Goal: Information Seeking & Learning: Learn about a topic

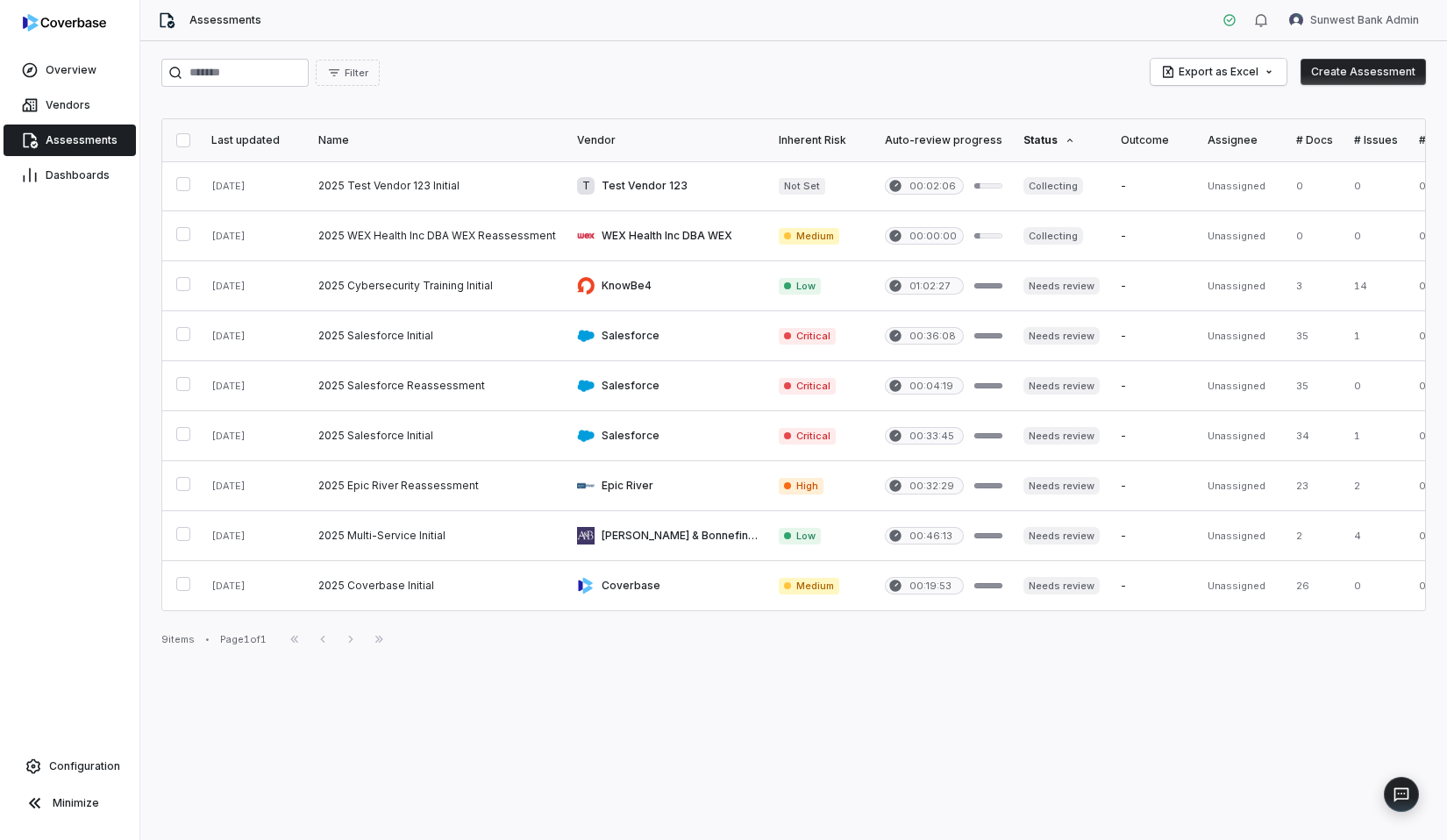
click at [490, 83] on div "Filter Export as Excel Create Assessment" at bounding box center [794, 73] width 1265 height 28
click at [561, 88] on div "Filter Export as Excel Create Assessment Last updated Name Vendor Inherent Risk…" at bounding box center [794, 441] width 1307 height 799
click at [705, 52] on div "Filter Export as Excel Create Assessment Last updated Name Vendor Inherent Risk…" at bounding box center [794, 441] width 1307 height 799
click at [86, 781] on link "Configuration" at bounding box center [69, 766] width 125 height 32
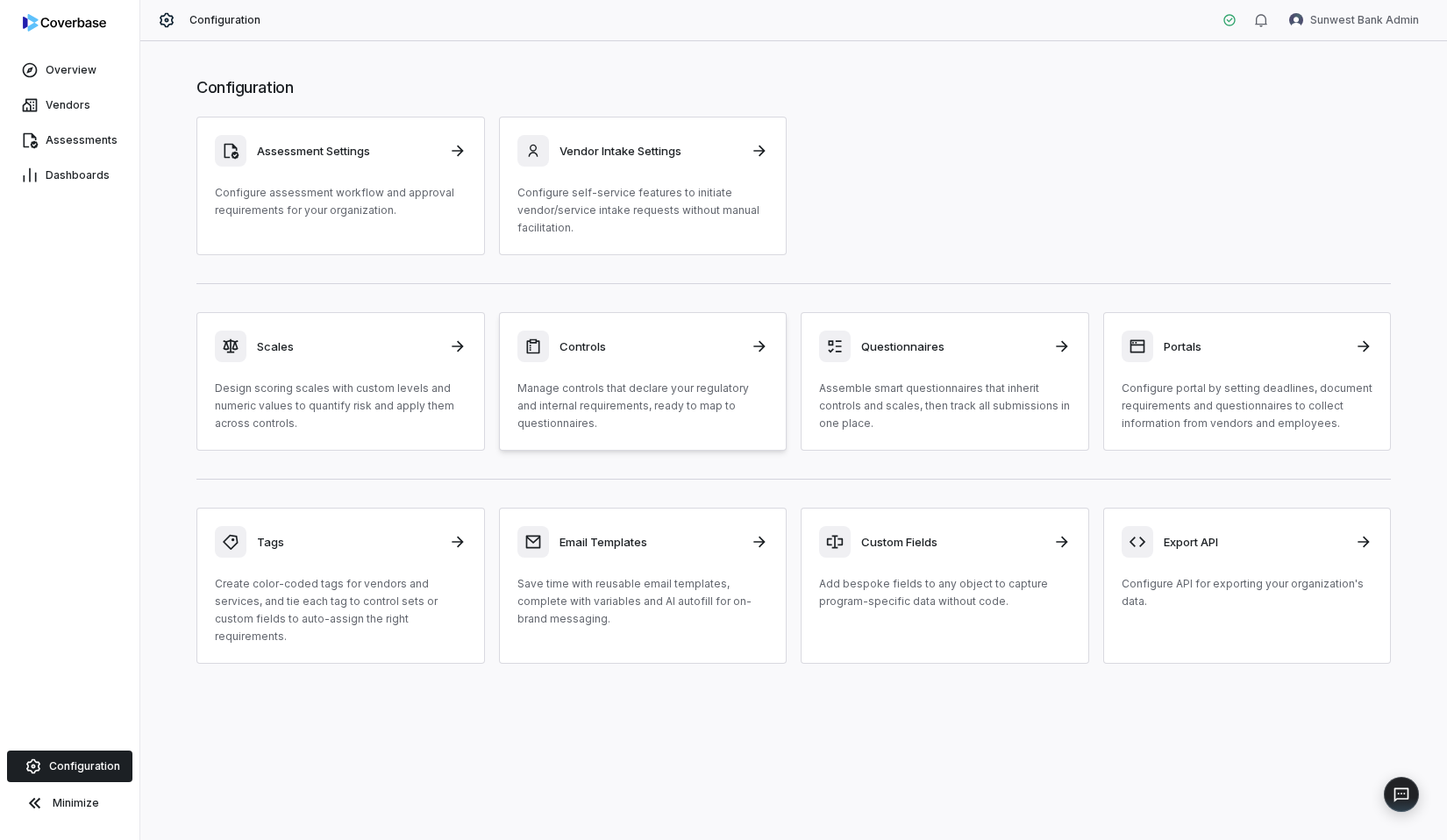
click at [693, 371] on div "Controls Manage controls that declare your regulatory and internal requirements…" at bounding box center [644, 381] width 252 height 102
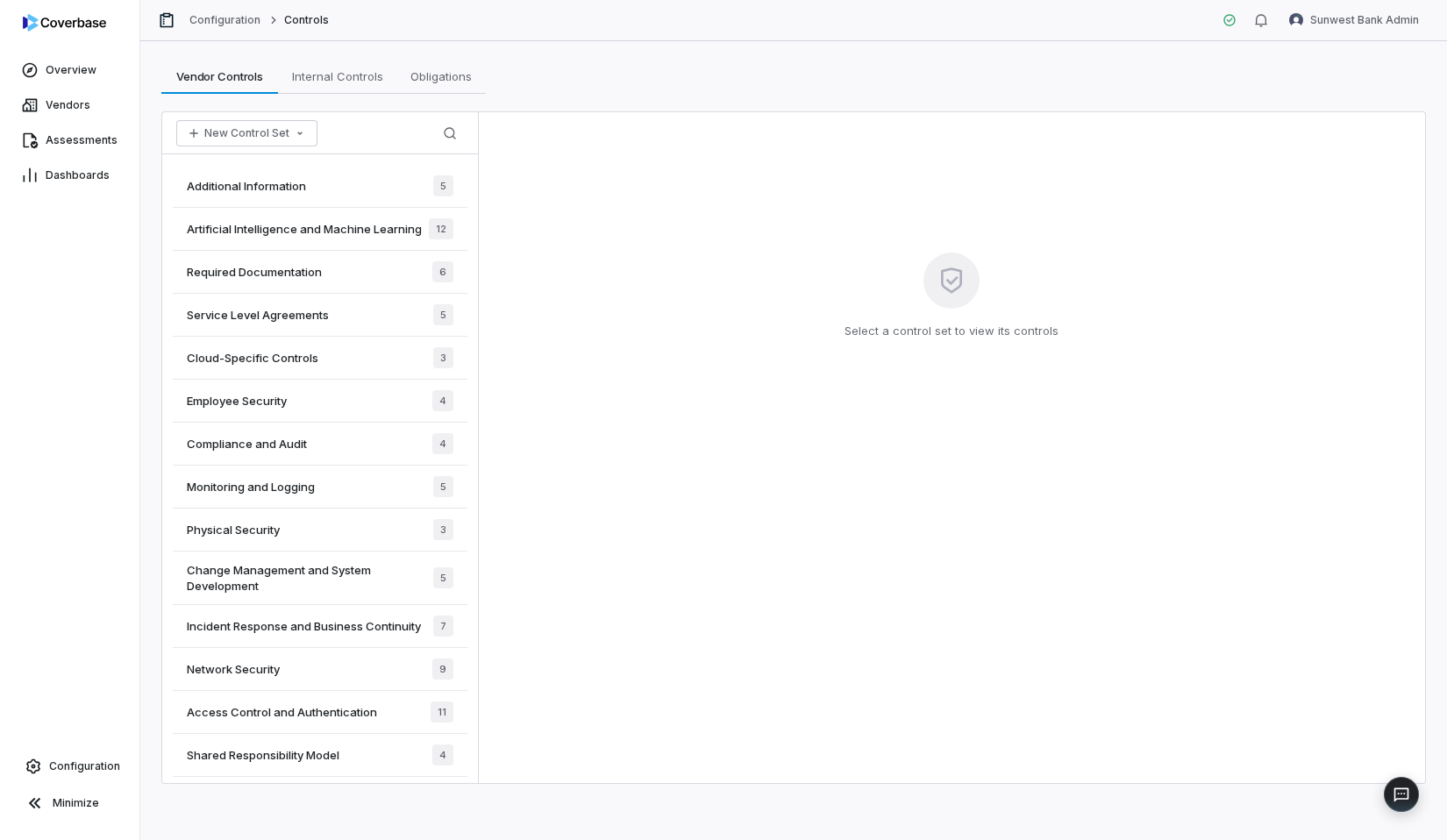
click at [341, 194] on div "Additional Information 5" at bounding box center [320, 186] width 295 height 43
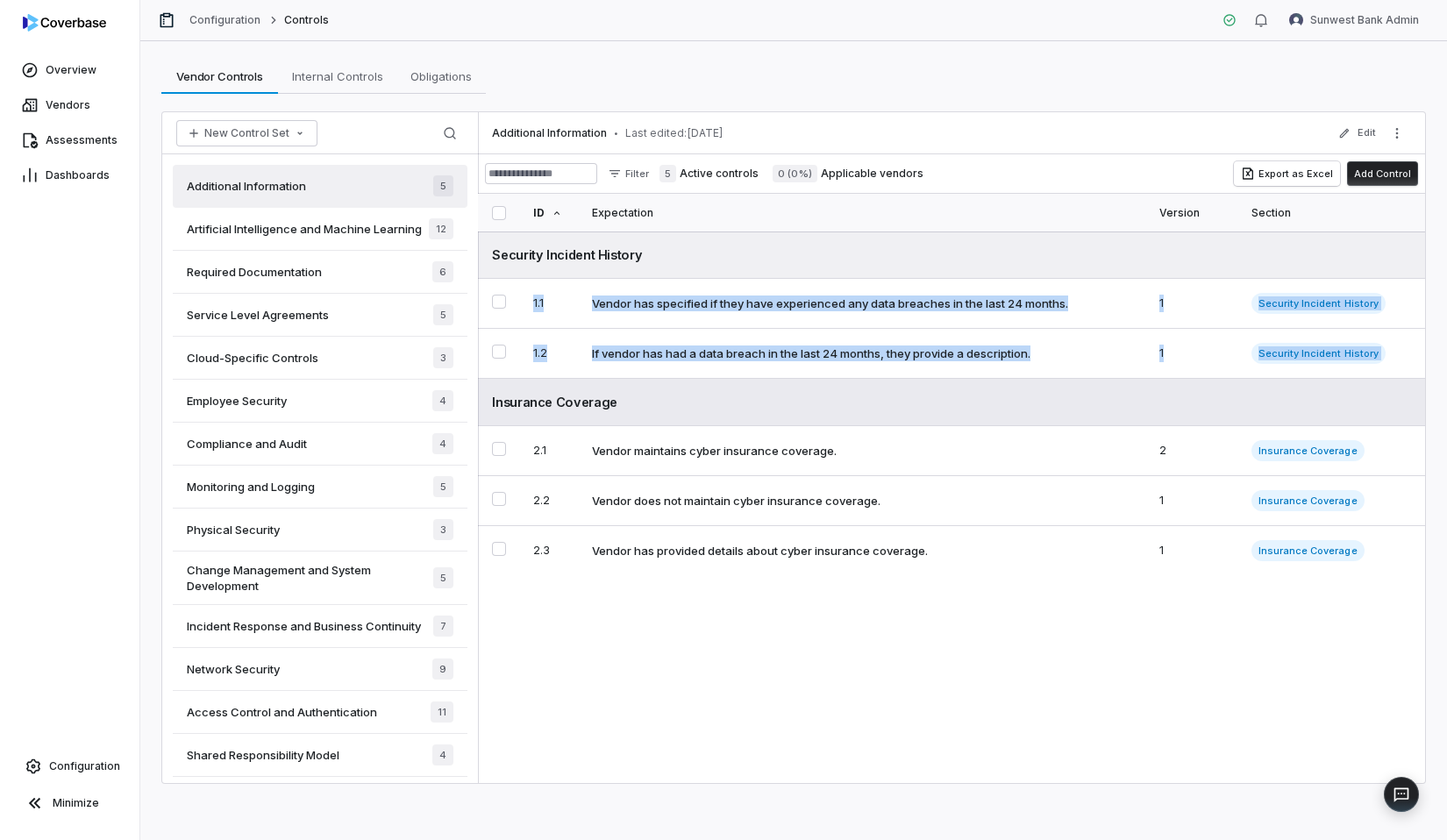
drag, startPoint x: 529, startPoint y: 264, endPoint x: 528, endPoint y: 388, distance: 124.0
click at [528, 388] on tbody "Security Incident History 1.1 Vendor has specified if they have experienced any…" at bounding box center [951, 403] width 947 height 344
click at [644, 636] on div "Additional Information • Last edited: [DATE] Edit Filter 5 Active controls 0 (0…" at bounding box center [951, 448] width 947 height 670
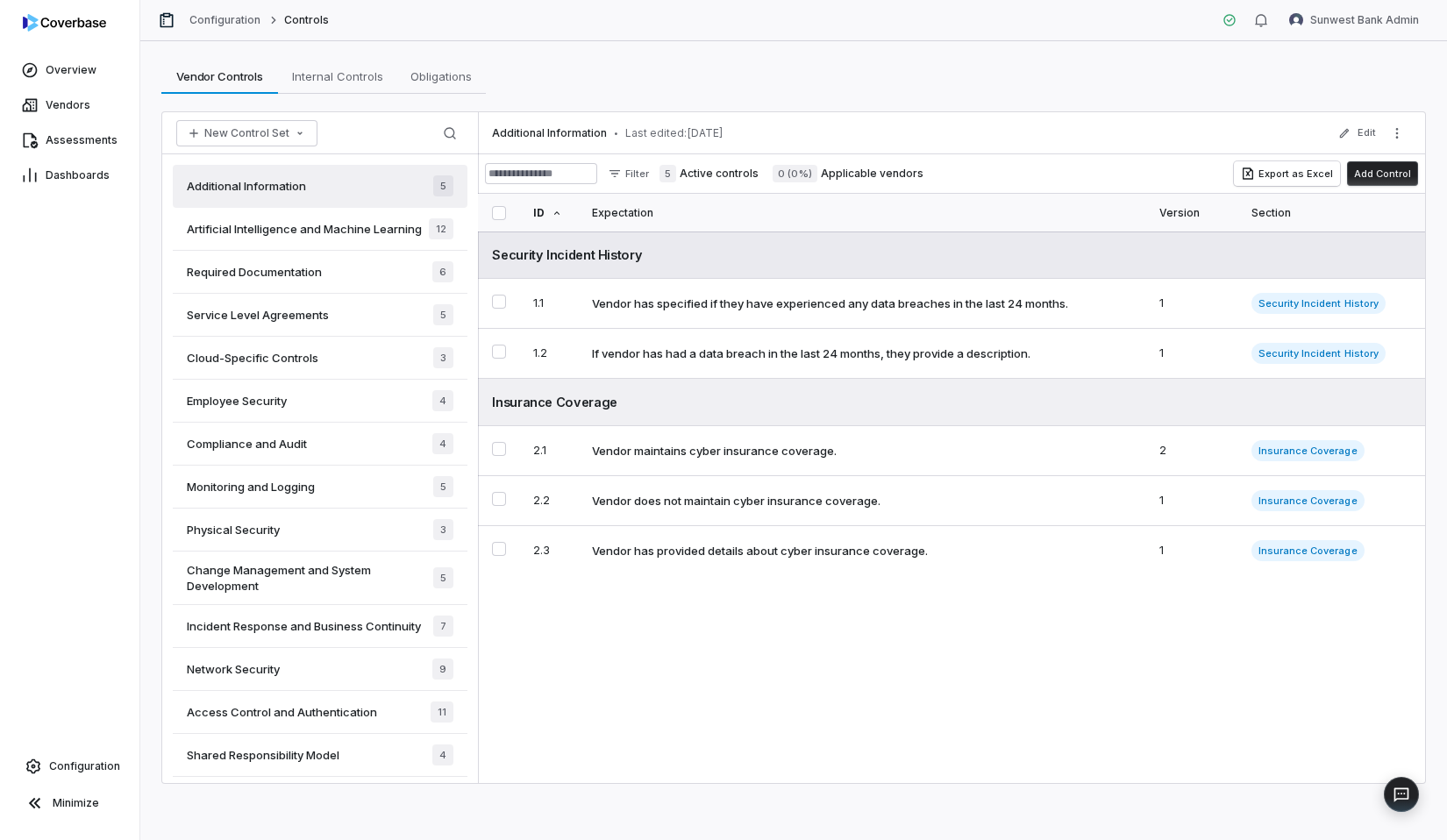
click at [623, 257] on div "Security Incident History" at bounding box center [952, 254] width 920 height 18
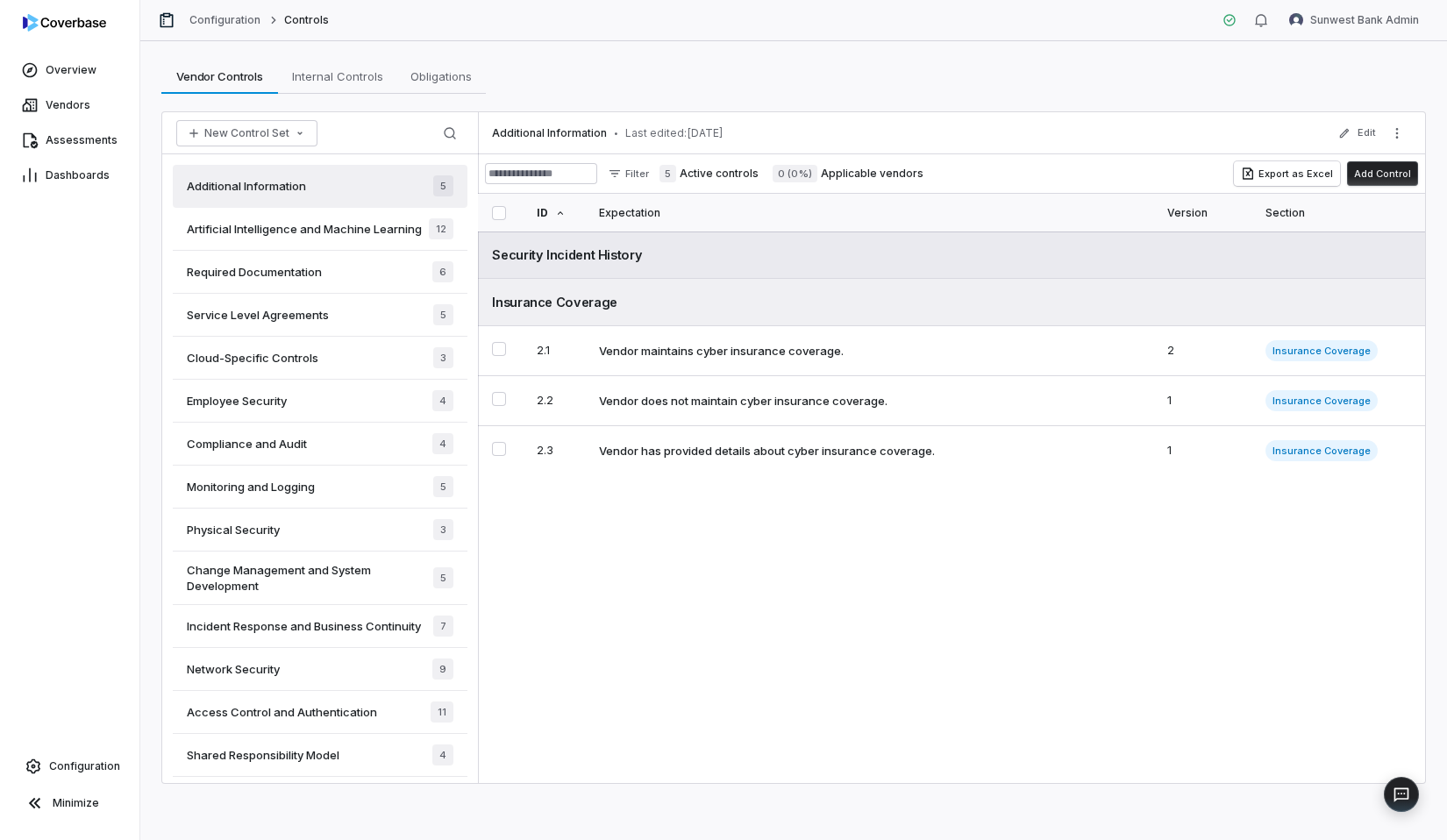
click at [623, 257] on div "Security Incident History" at bounding box center [952, 254] width 920 height 18
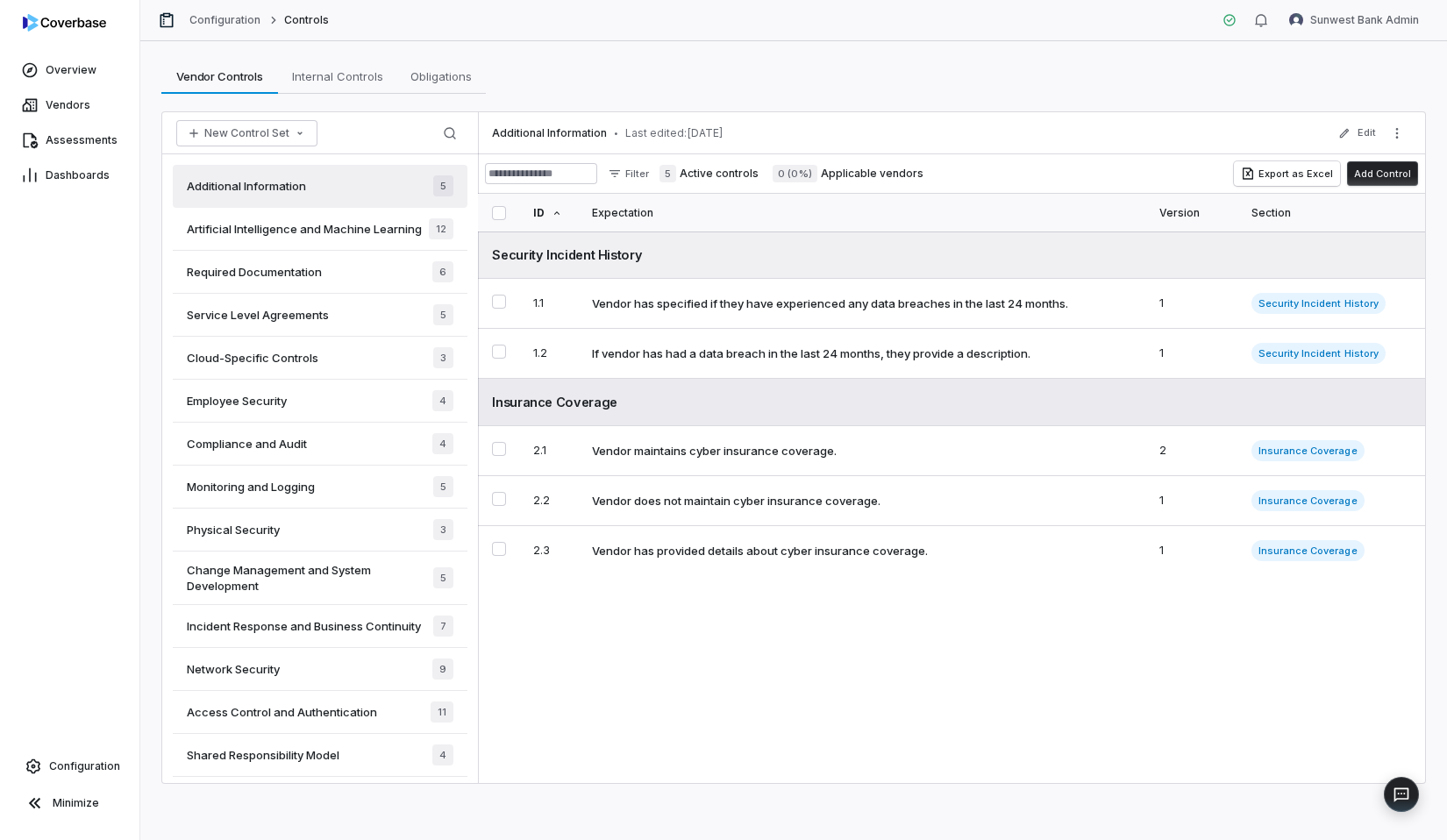
click at [601, 411] on div "Insurance Coverage" at bounding box center [952, 401] width 920 height 18
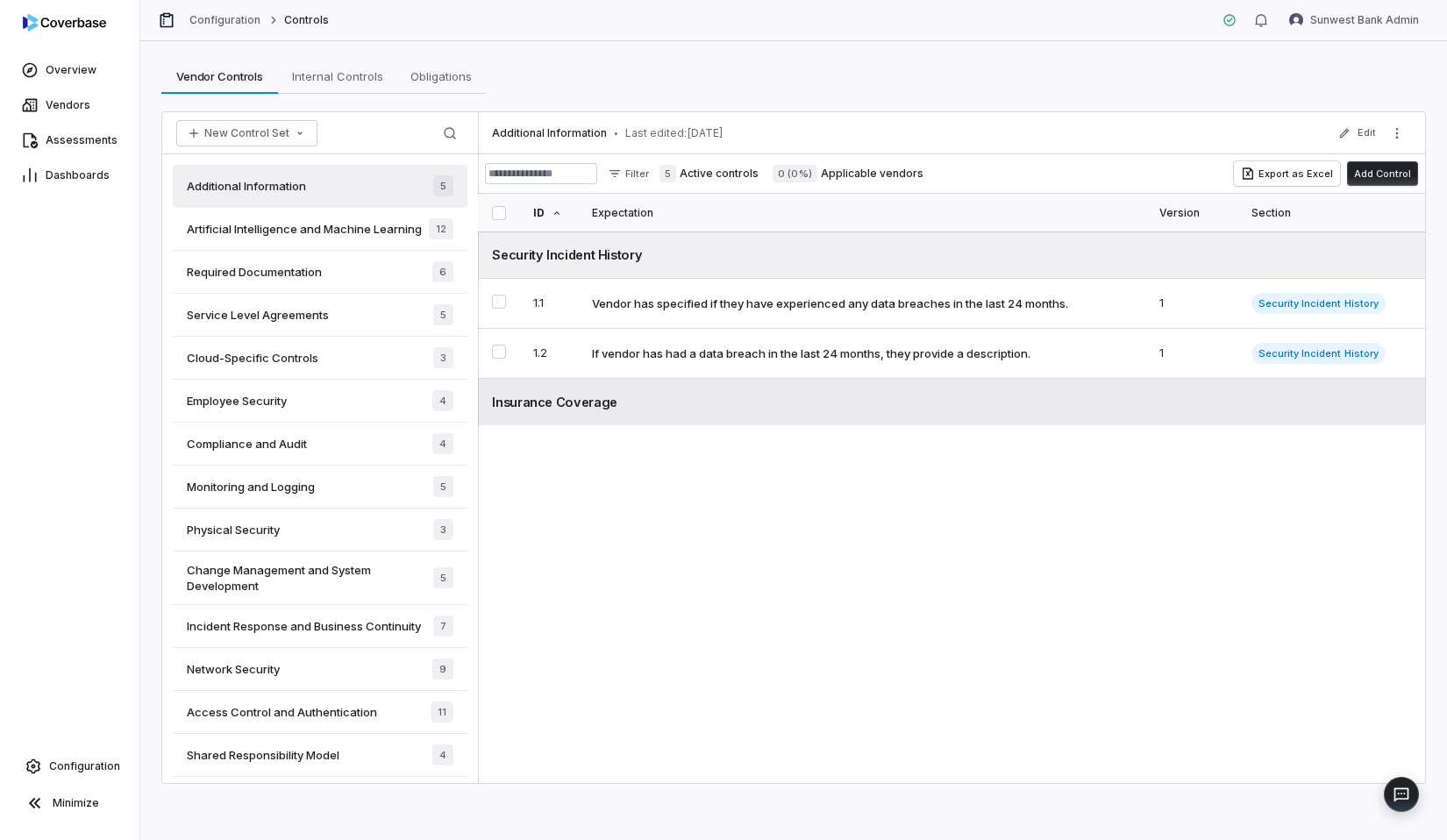
click at [601, 411] on div "Insurance Coverage" at bounding box center [952, 401] width 920 height 18
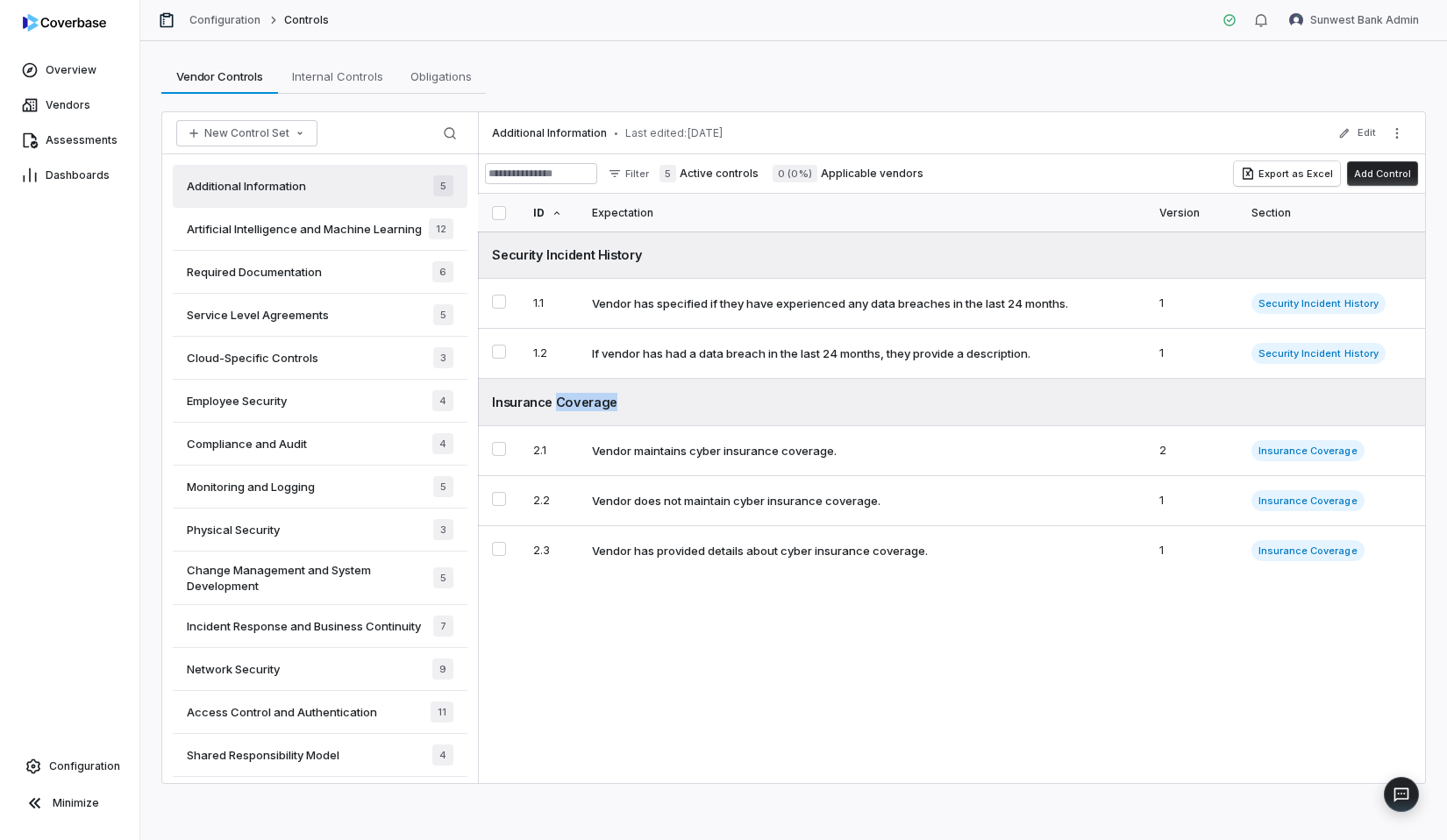
click at [808, 94] on div "Vendor Controls Vendor Controls Internal Controls Internal Controls Obligations…" at bounding box center [794, 441] width 1307 height 799
click at [774, 148] on div "Additional Information • Last edited: [DATE] Edit" at bounding box center [951, 133] width 947 height 42
click at [695, 131] on span "Last edited: [DATE]" at bounding box center [674, 133] width 98 height 14
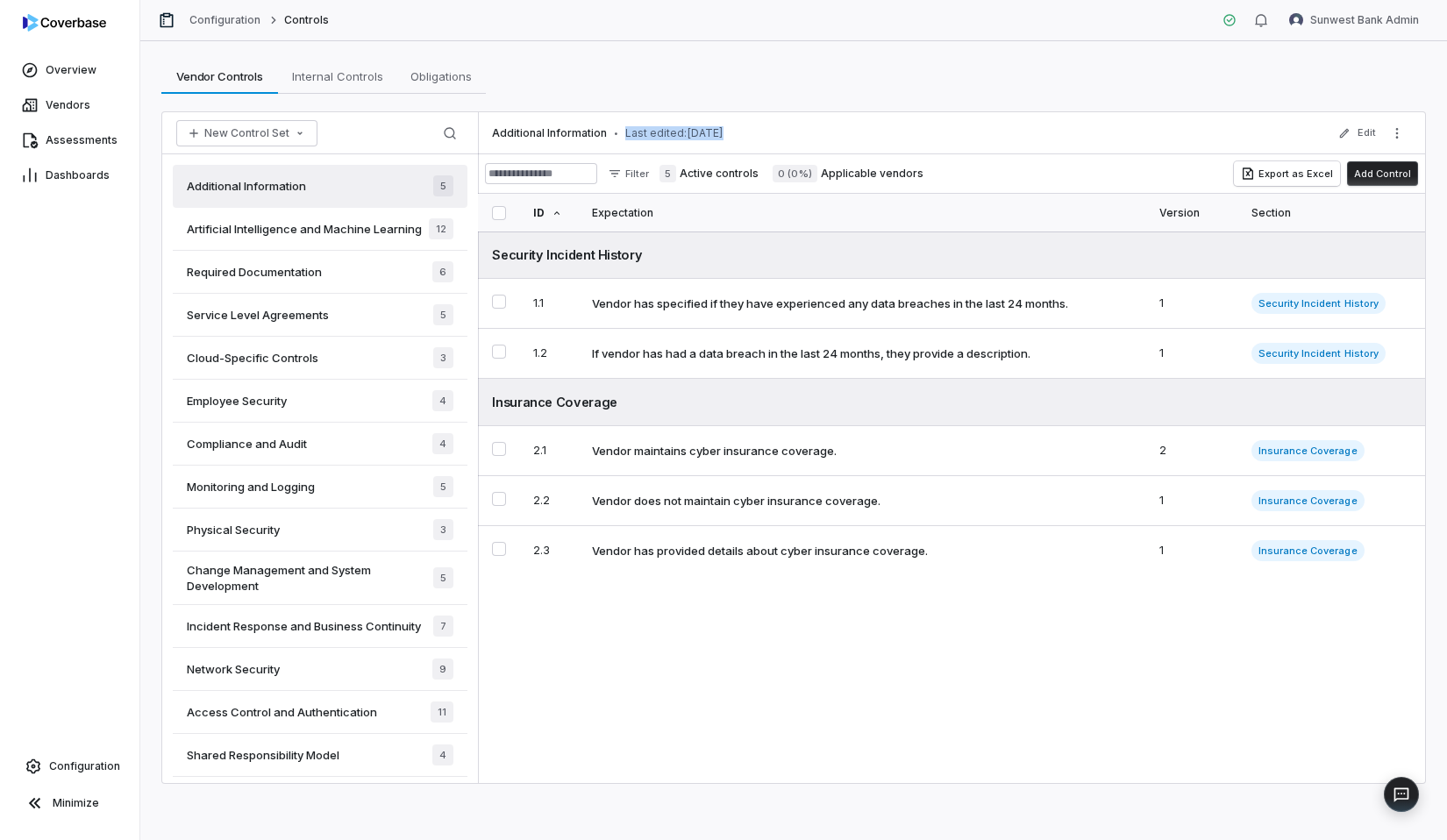
click at [848, 121] on div "Additional Information • Last edited: [DATE] Edit" at bounding box center [951, 133] width 947 height 42
click at [233, 208] on div "Artificial Intelligence and Machine Learning 12" at bounding box center [320, 229] width 295 height 43
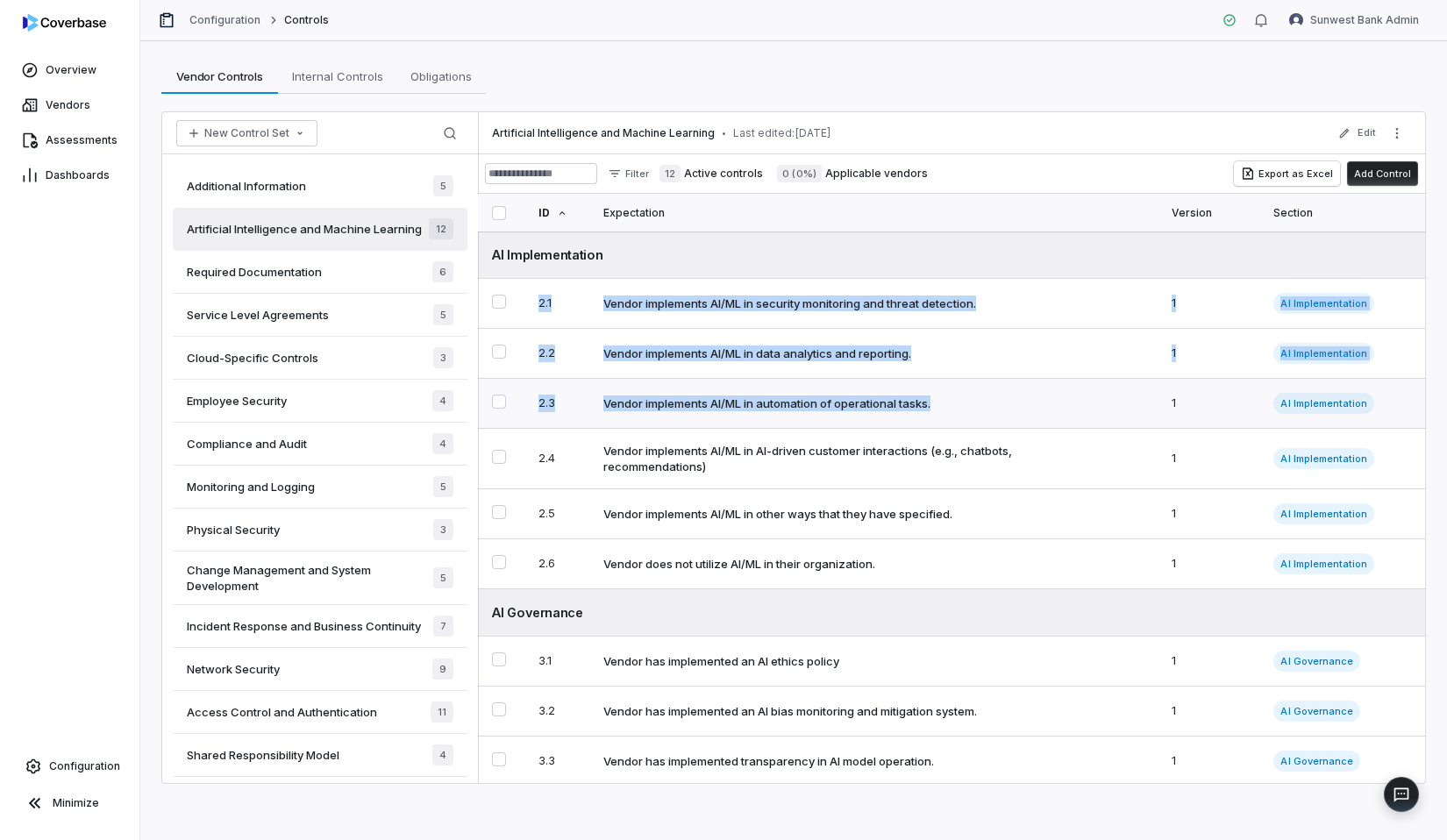
drag, startPoint x: 616, startPoint y: 260, endPoint x: 629, endPoint y: 427, distance: 167.5
click at [629, 427] on tbody "AI Implementation 2.1 Vendor implements AI/ML in security monitoring and threat…" at bounding box center [951, 612] width 947 height 762
click at [810, 101] on div "Vendor Controls Vendor Controls Internal Controls Internal Controls Obligations…" at bounding box center [794, 441] width 1307 height 799
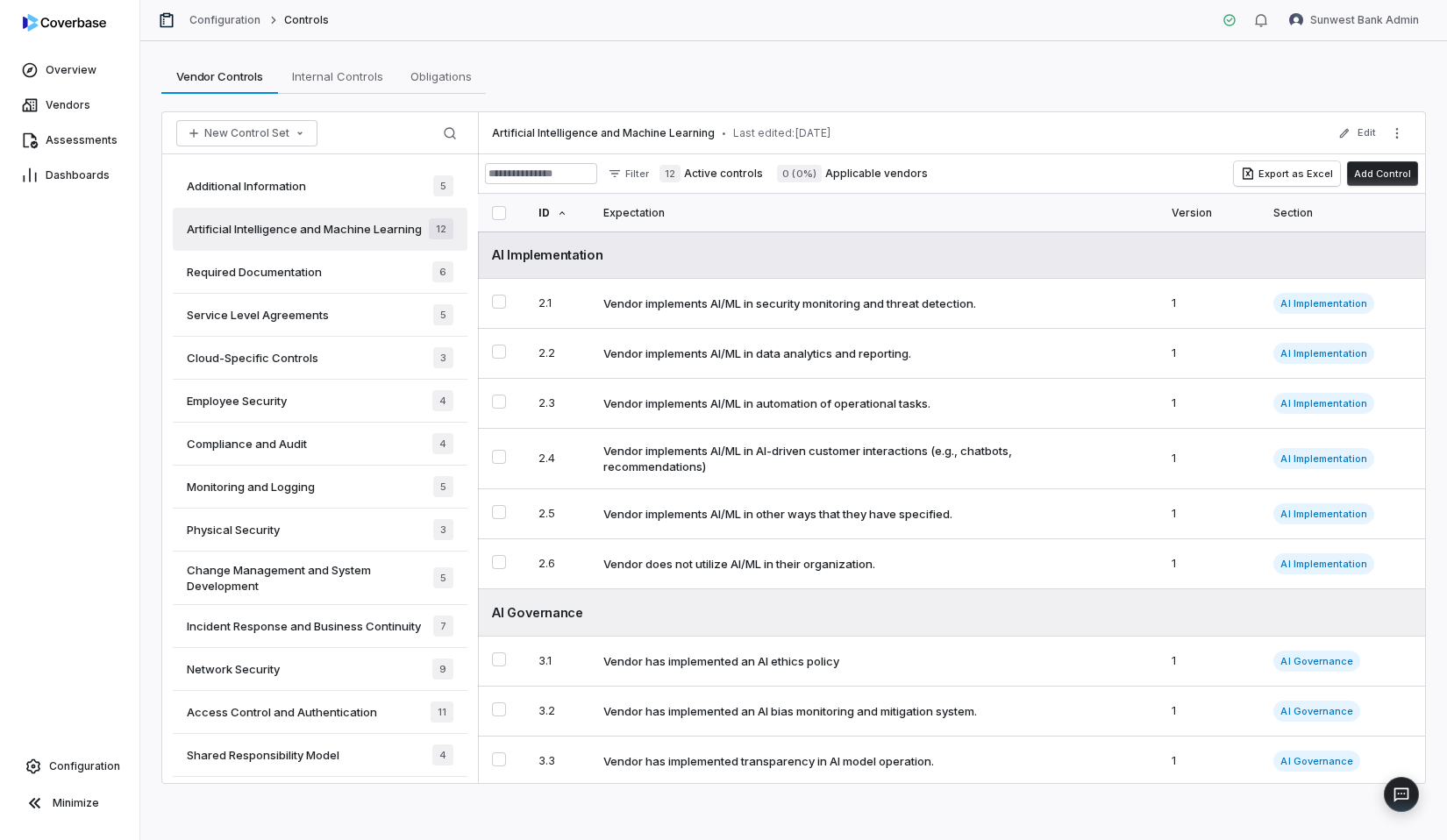
click at [656, 239] on td "AI Implementation" at bounding box center [951, 255] width 947 height 47
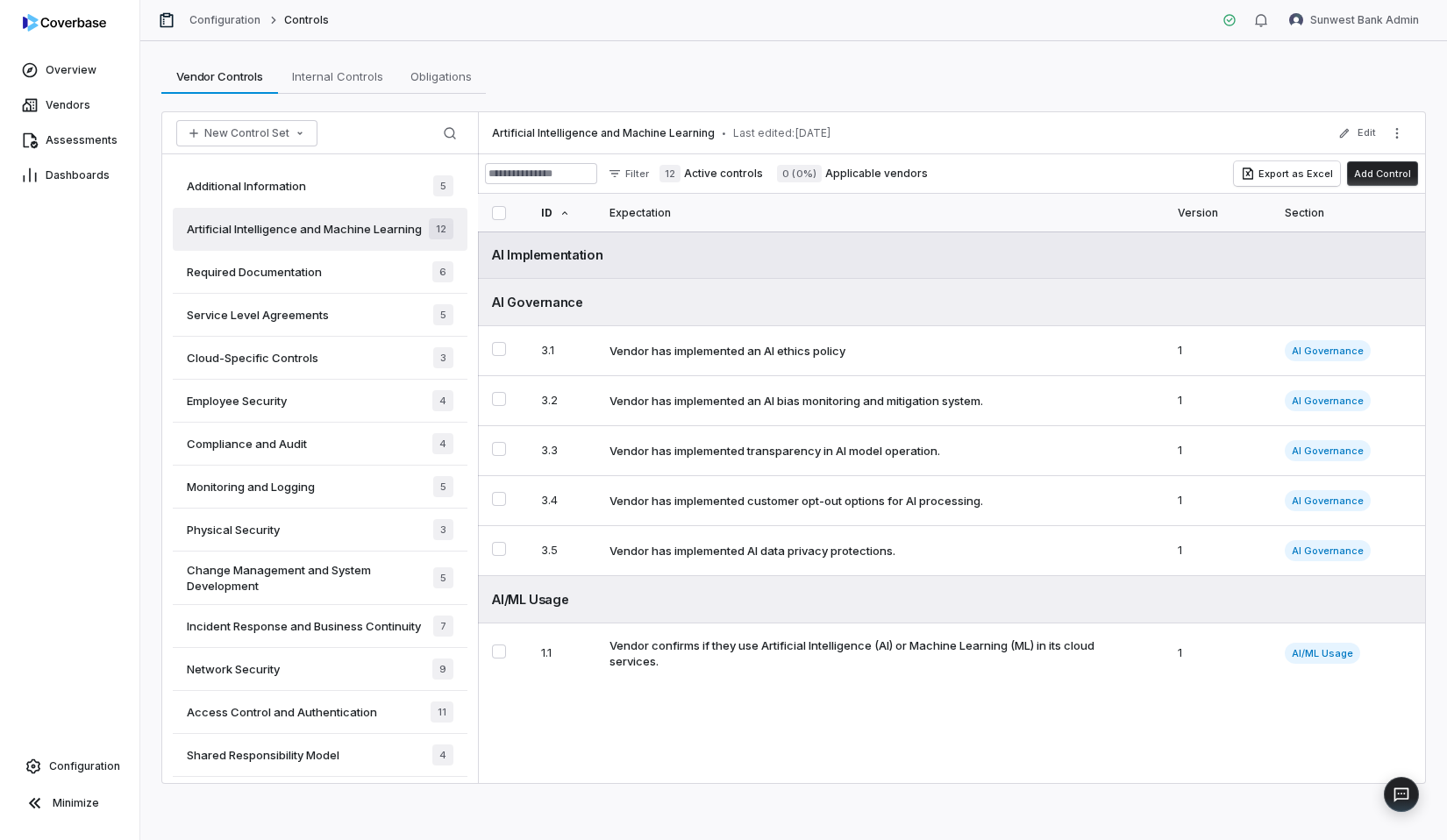
click at [656, 239] on td "AI Implementation" at bounding box center [951, 255] width 947 height 47
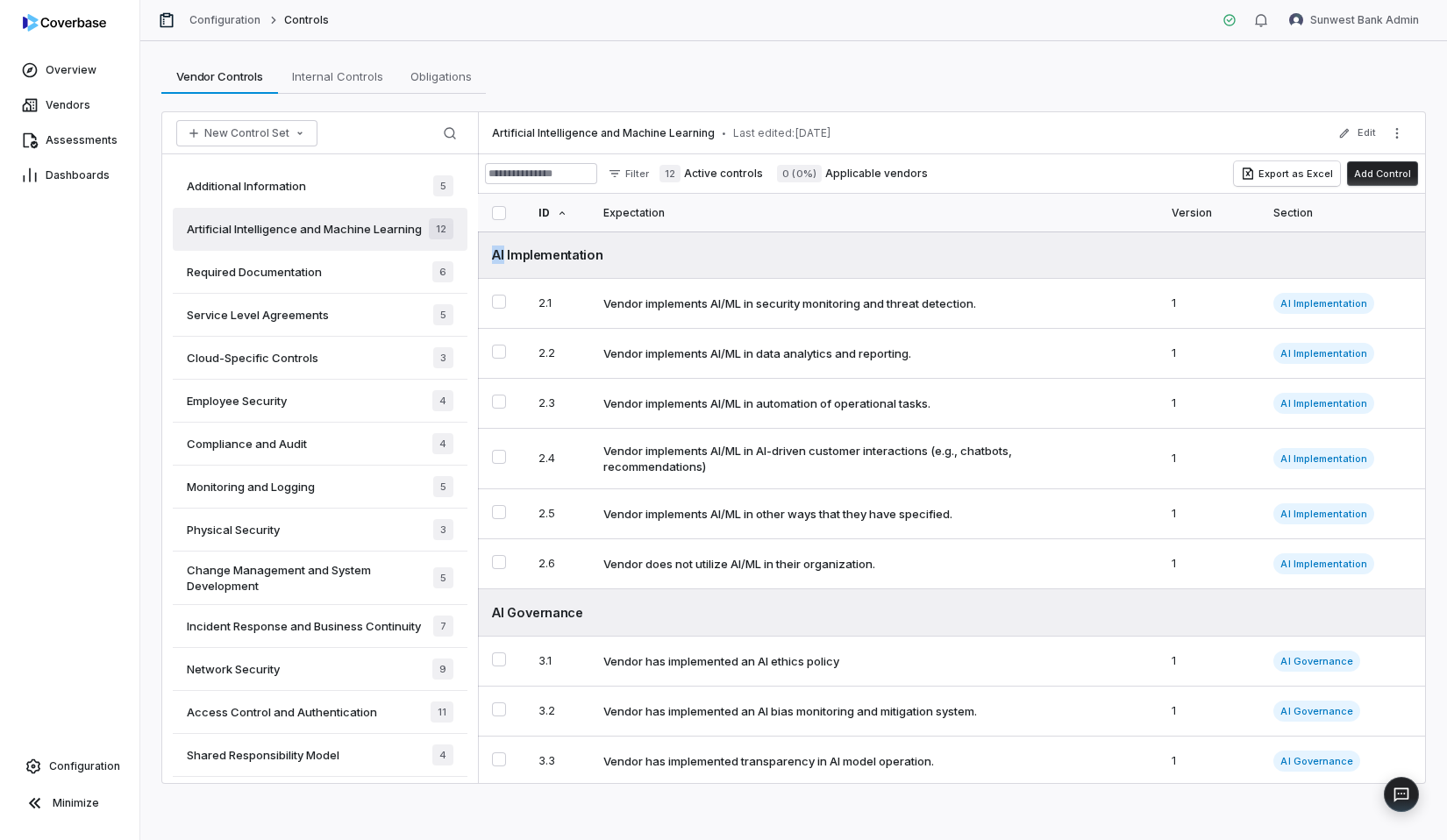
click at [851, 95] on div "Vendor Controls Vendor Controls Internal Controls Internal Controls Obligations…" at bounding box center [794, 441] width 1307 height 799
click at [593, 74] on div "Vendor Controls Vendor Controls Internal Controls Internal Controls Obligations…" at bounding box center [794, 77] width 1265 height 35
click at [514, 67] on div "Vendor Controls Vendor Controls Internal Controls Internal Controls Obligations…" at bounding box center [794, 77] width 1265 height 35
click at [1206, 65] on div "Vendor Controls Vendor Controls Internal Controls Internal Controls Obligations…" at bounding box center [794, 77] width 1265 height 35
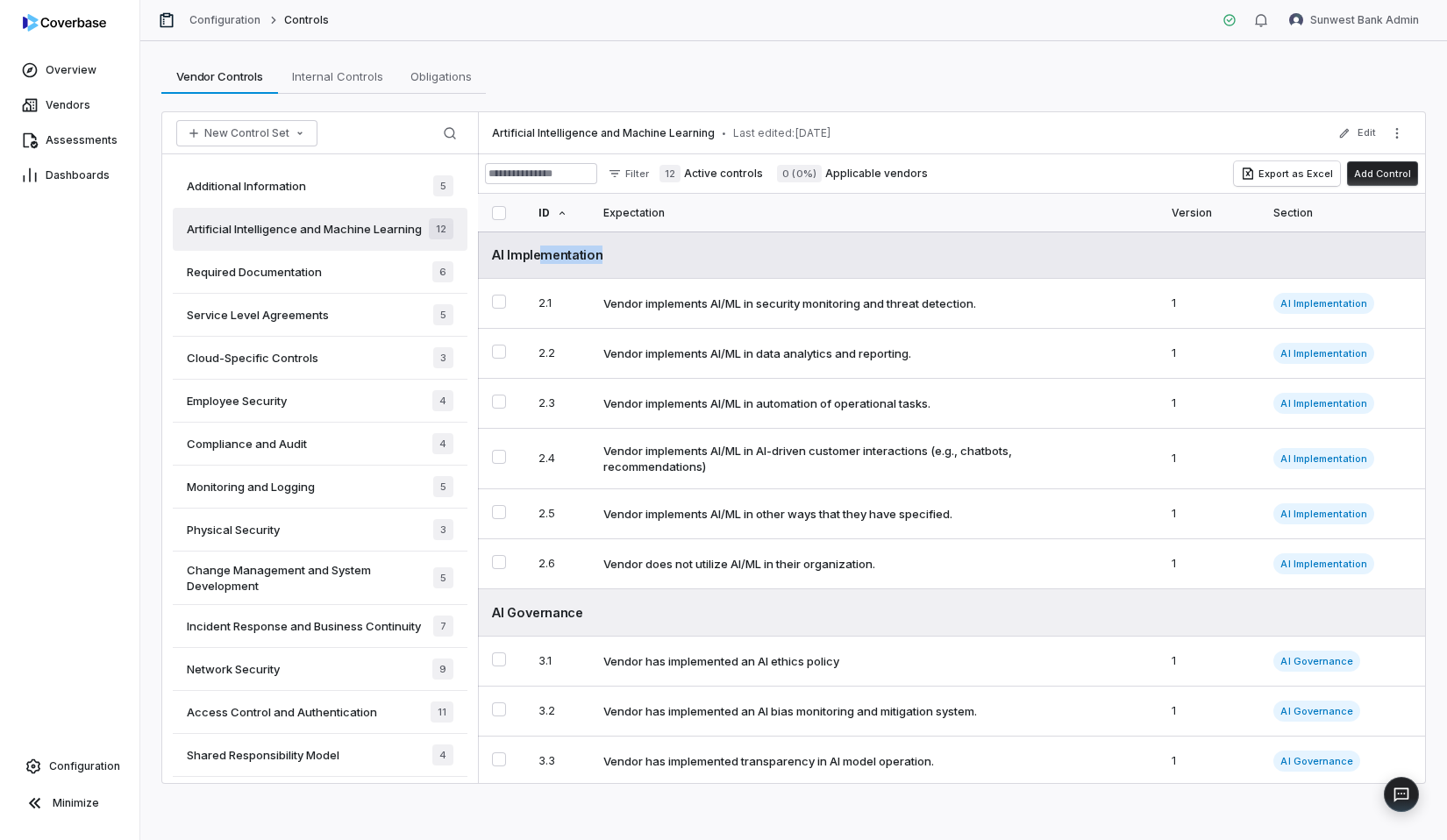
drag, startPoint x: 541, startPoint y: 254, endPoint x: 557, endPoint y: 269, distance: 21.9
click at [557, 269] on td "AI Implementation" at bounding box center [951, 255] width 947 height 47
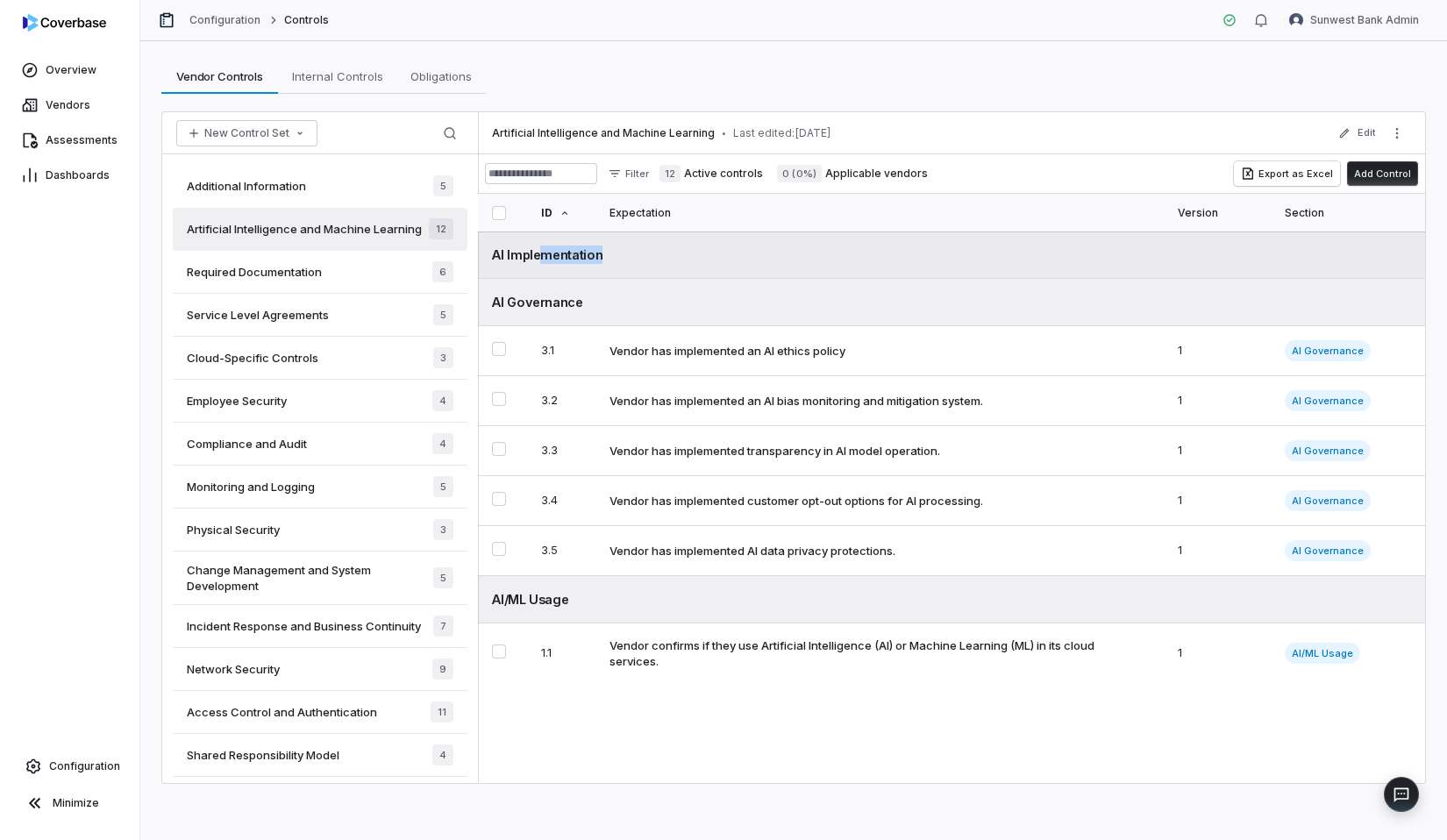
click at [686, 251] on div "AI Implementation" at bounding box center [952, 254] width 920 height 18
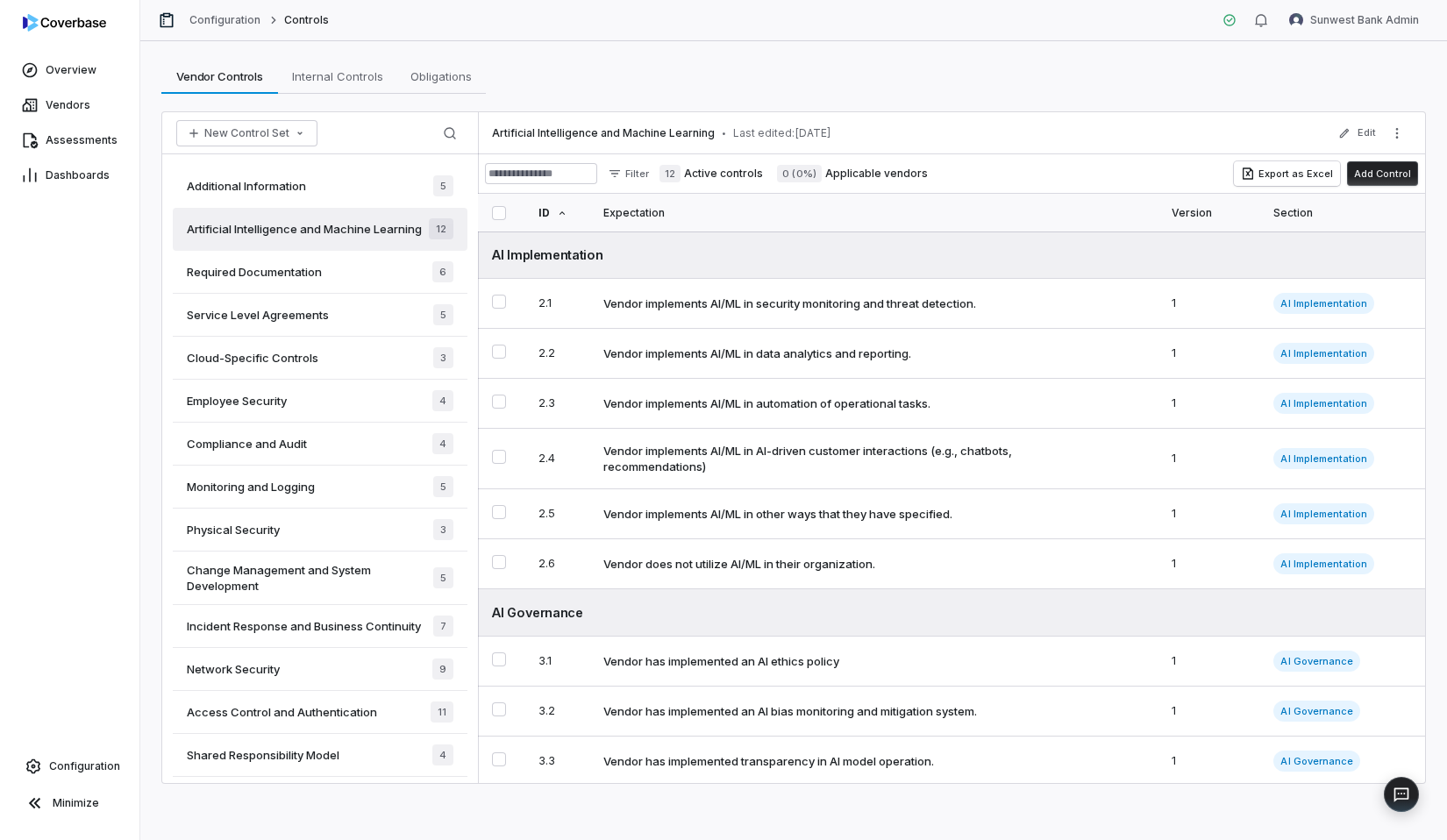
click at [889, 40] on div "Configuration Controls Sunwest Bank Admin" at bounding box center [794, 20] width 1307 height 42
